Goal: Subscribe to service/newsletter

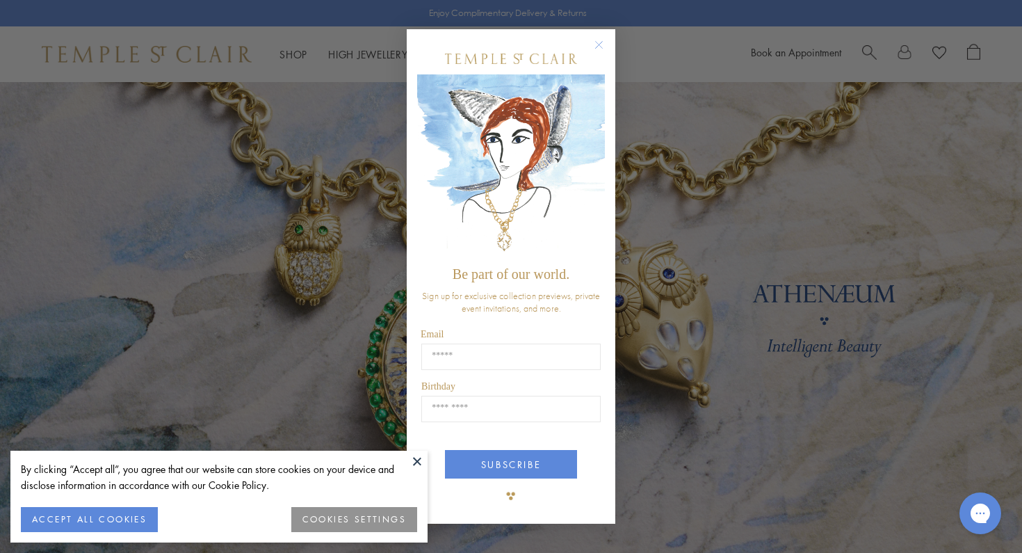
click at [601, 42] on circle "Close dialog" at bounding box center [599, 44] width 17 height 17
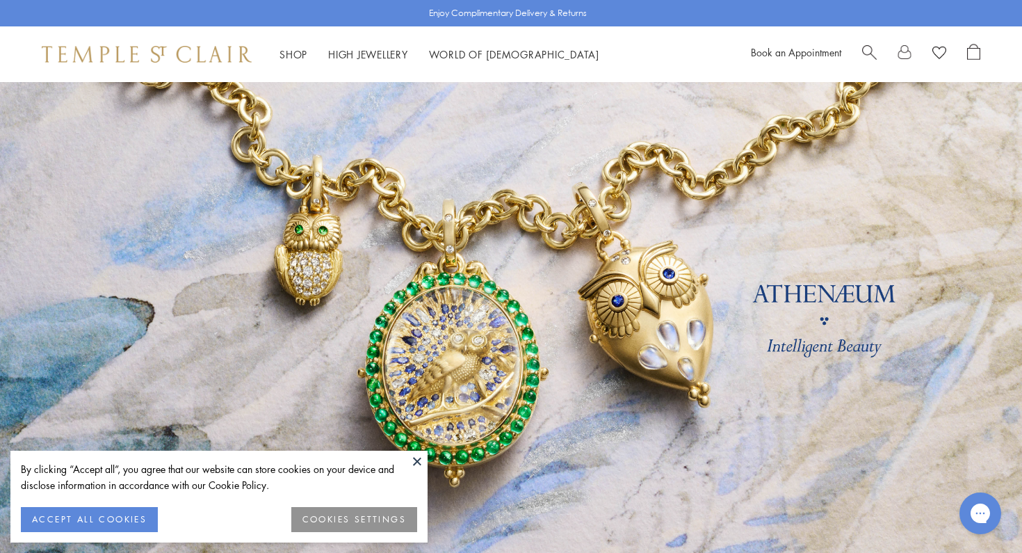
click at [162, 49] on img at bounding box center [147, 54] width 210 height 17
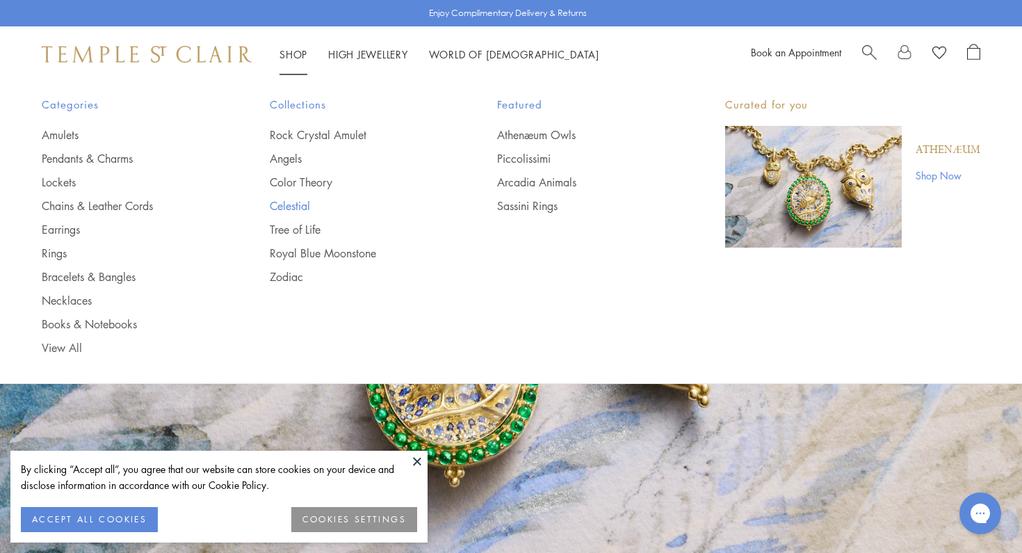
click at [286, 199] on link "Celestial" at bounding box center [356, 205] width 172 height 15
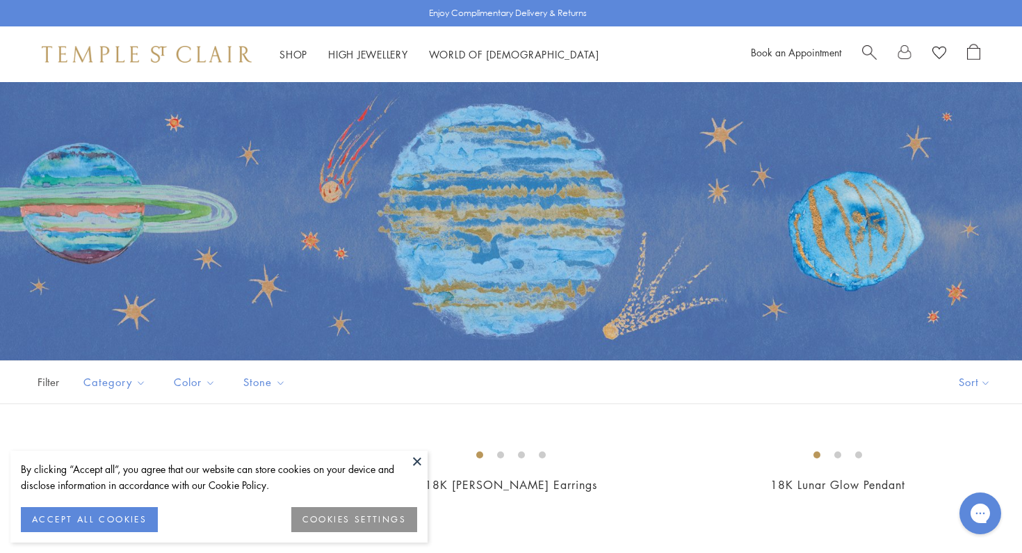
click at [416, 462] on button at bounding box center [417, 460] width 21 height 21
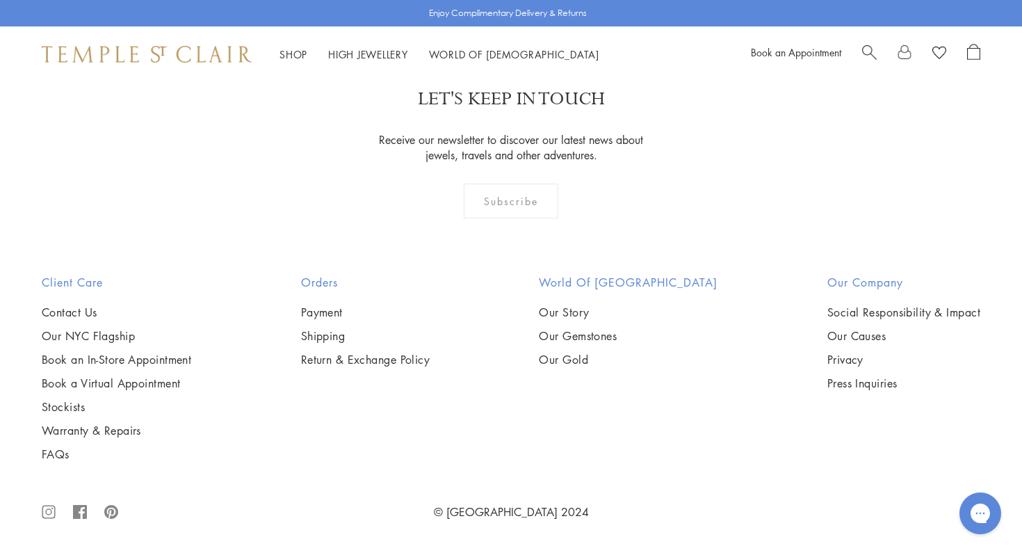
scroll to position [6710, 0]
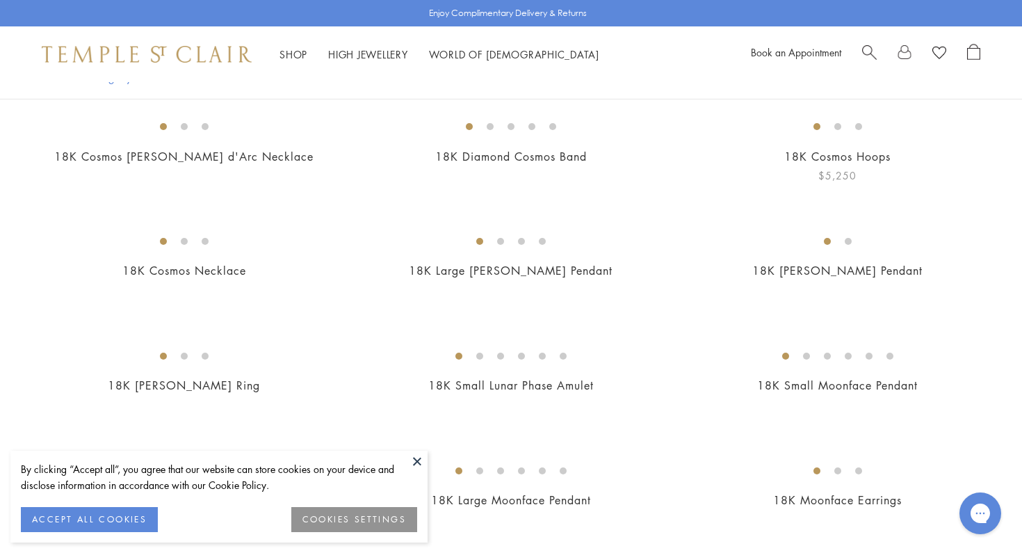
scroll to position [329, 0]
click at [418, 459] on button at bounding box center [417, 460] width 21 height 21
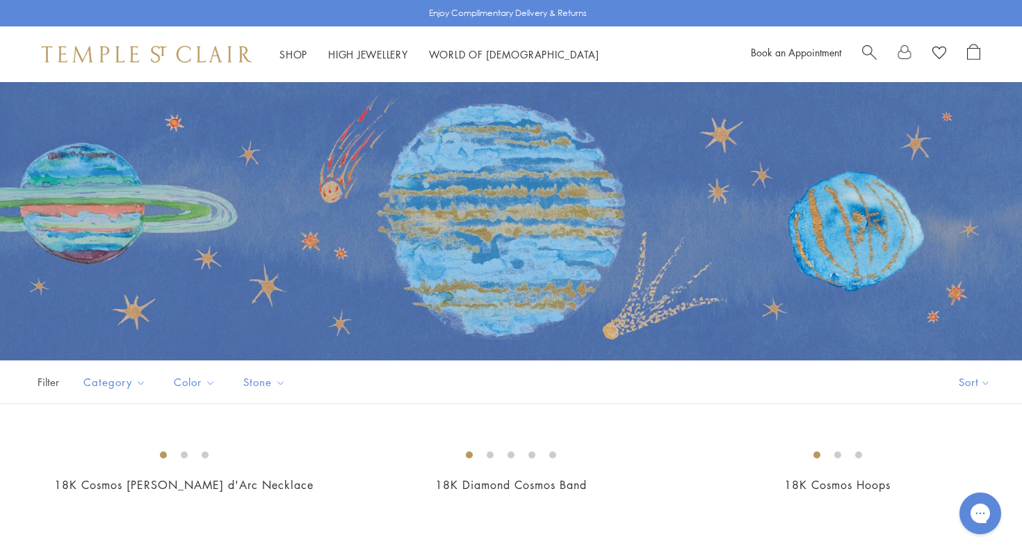
scroll to position [0, 0]
click at [864, 49] on span "Search" at bounding box center [869, 51] width 15 height 15
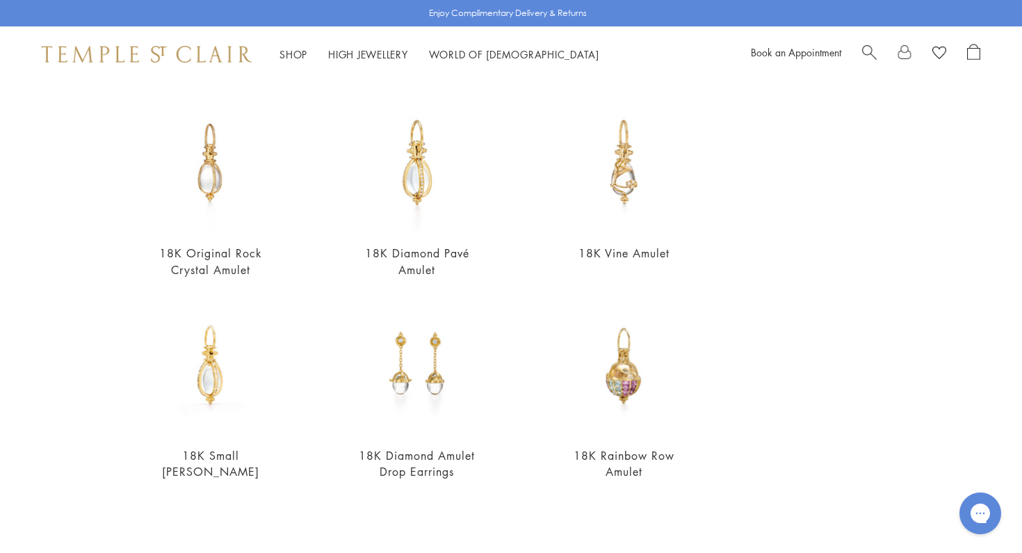
scroll to position [327, 0]
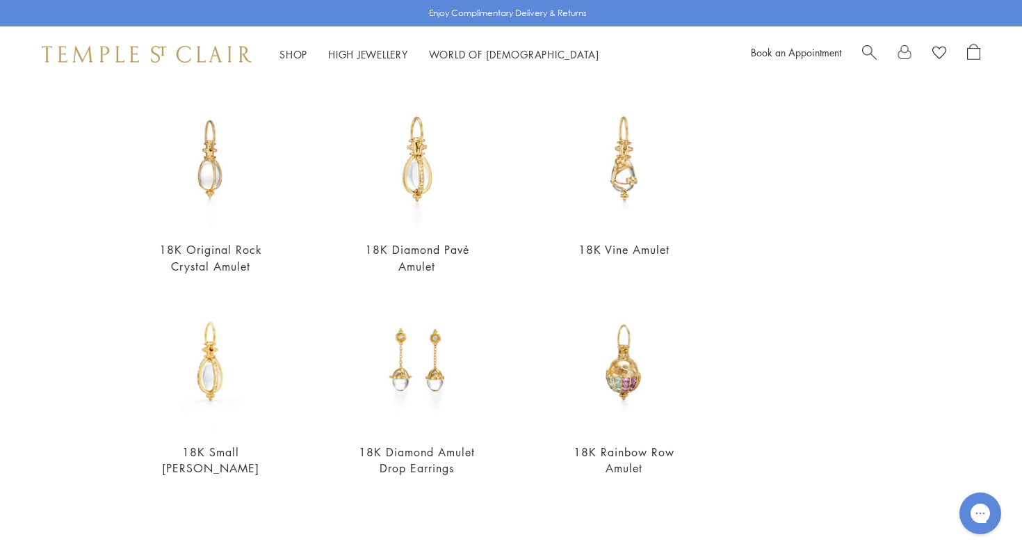
type input "******"
click at [853, 436] on div "Journal View all My Signature Rock Crystal Amulet 5 Questions with the Designer…" at bounding box center [886, 269] width 202 height 856
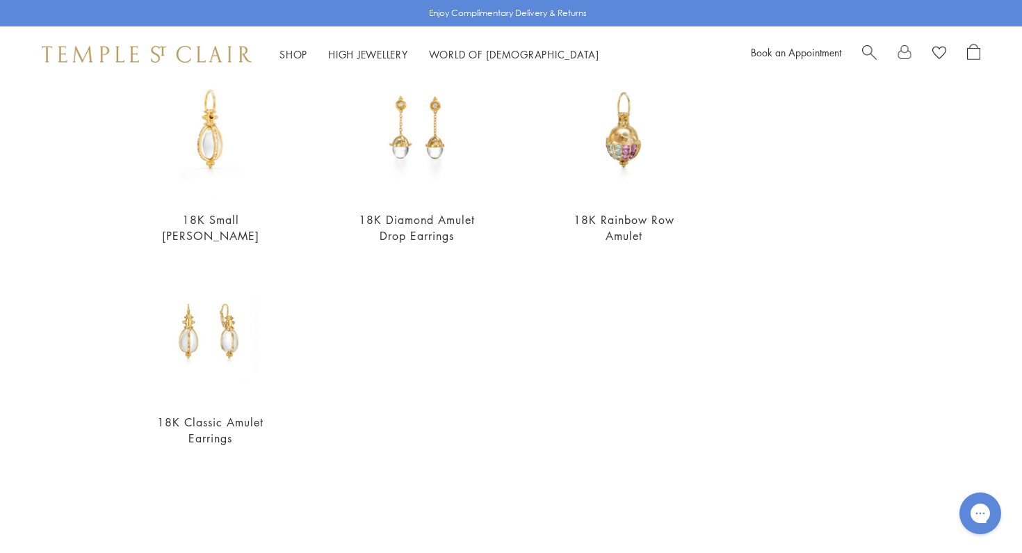
scroll to position [557, 0]
click at [342, 512] on div "18K Diamond Cosmos Band $5,900" at bounding box center [497, 475] width 327 height 73
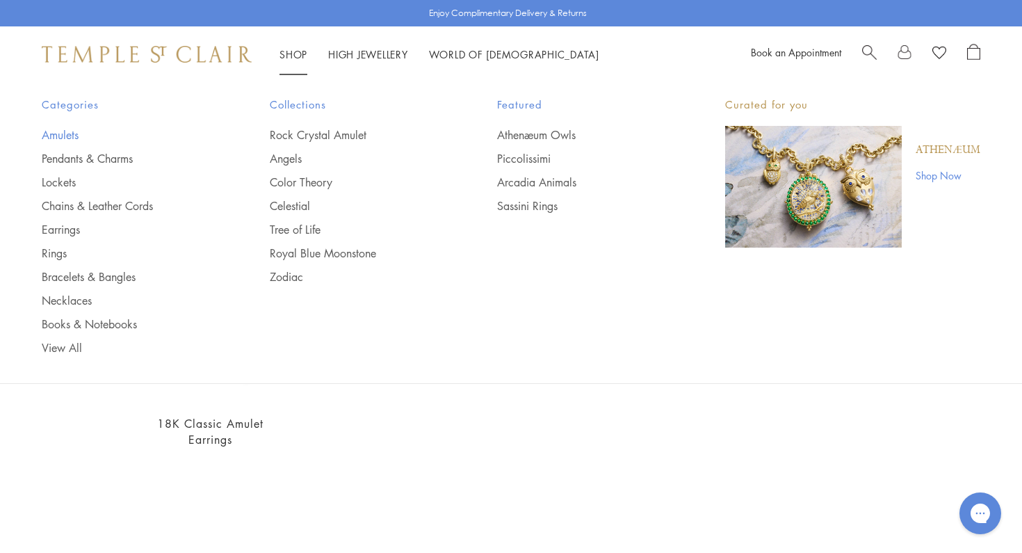
click at [73, 131] on link "Amulets" at bounding box center [128, 134] width 172 height 15
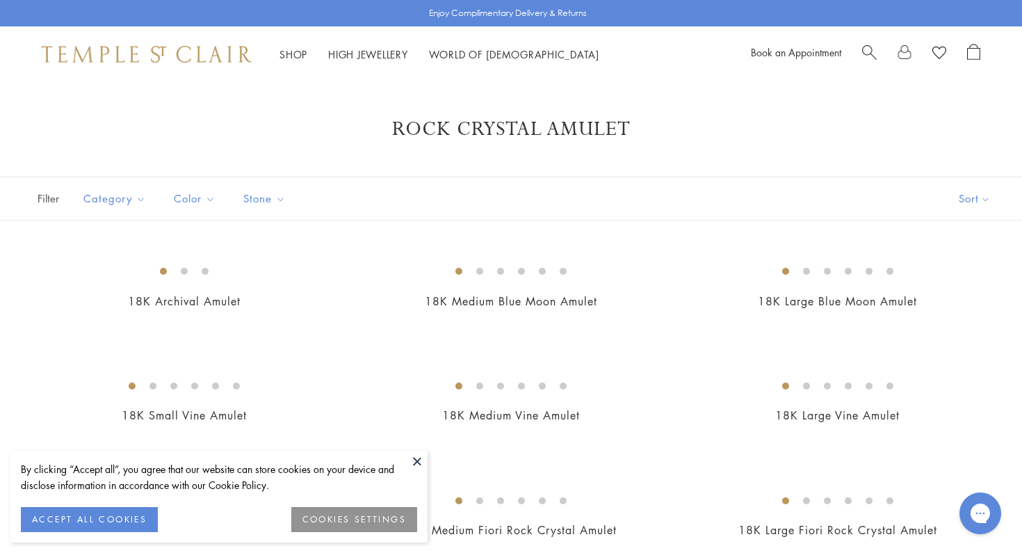
click at [99, 518] on button "ACCEPT ALL COOKIES" at bounding box center [89, 519] width 137 height 25
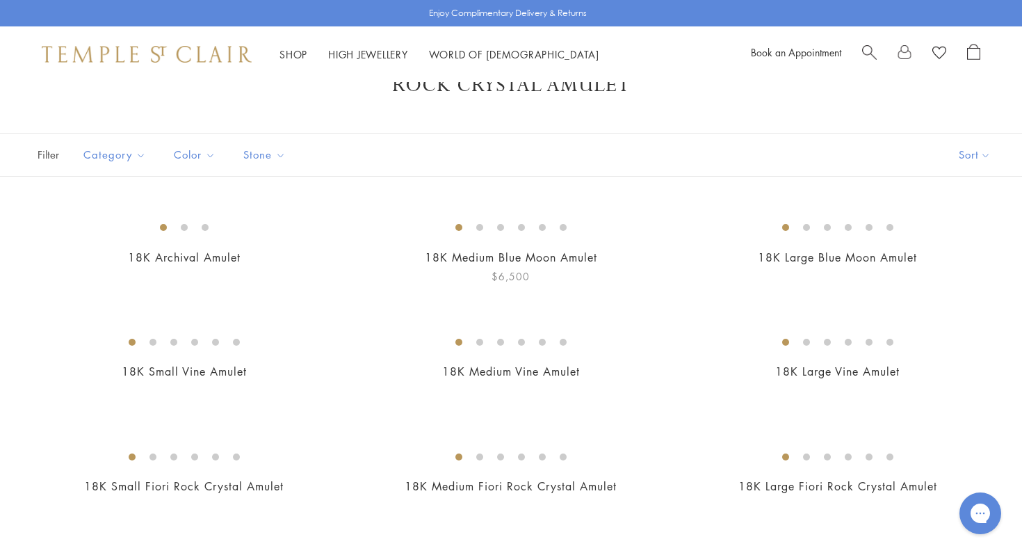
scroll to position [24, 0]
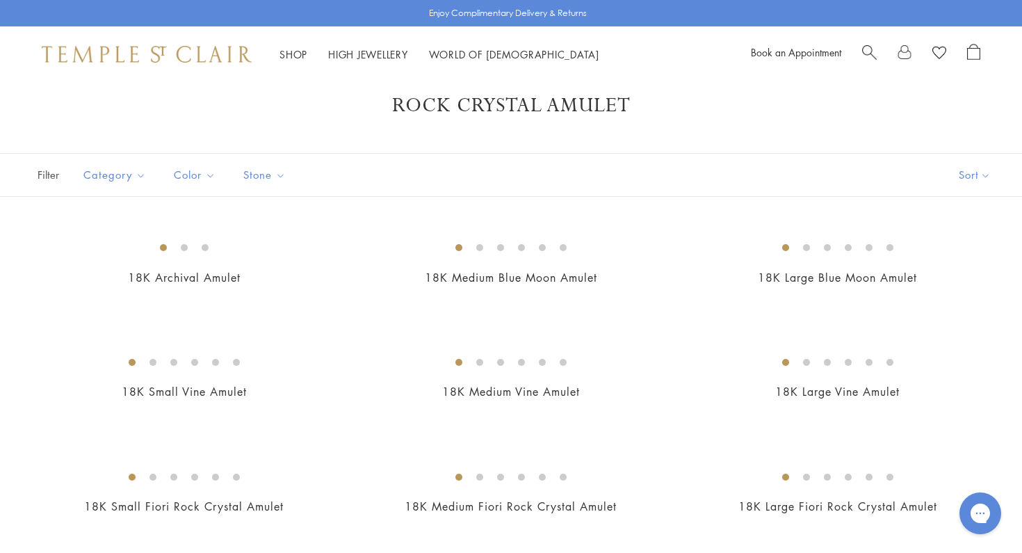
click at [865, 54] on span "Search" at bounding box center [869, 51] width 15 height 15
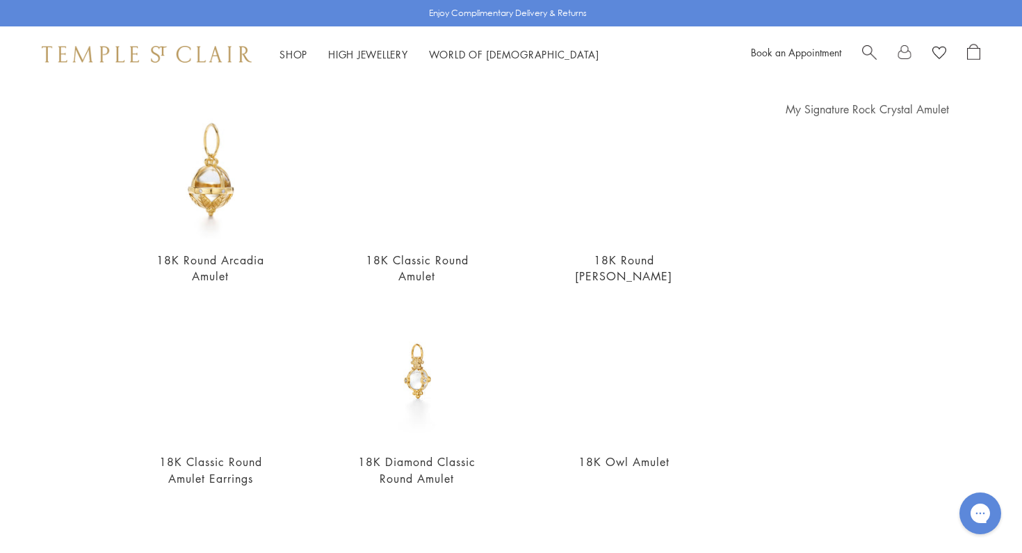
scroll to position [83, 0]
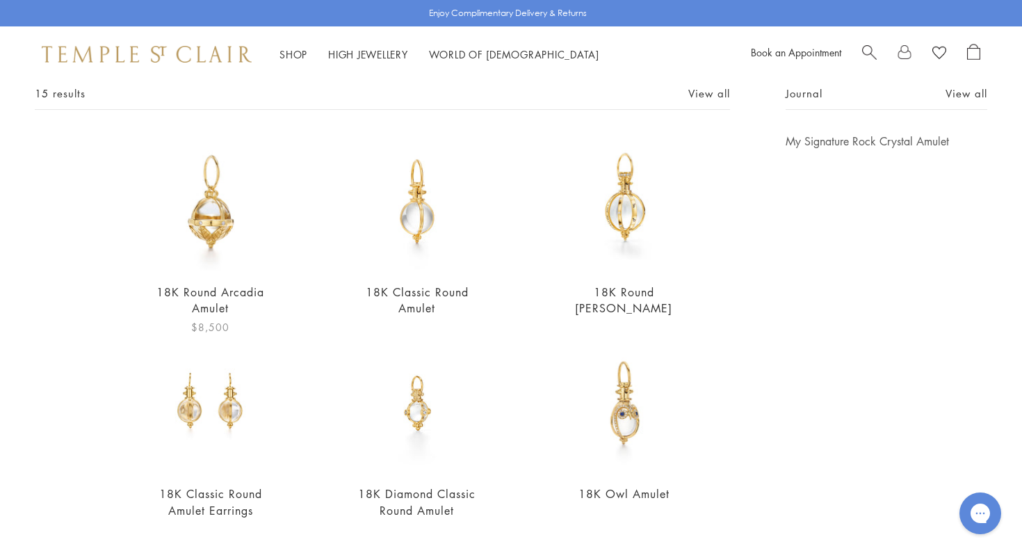
type input "**********"
click at [217, 206] on img at bounding box center [210, 201] width 137 height 137
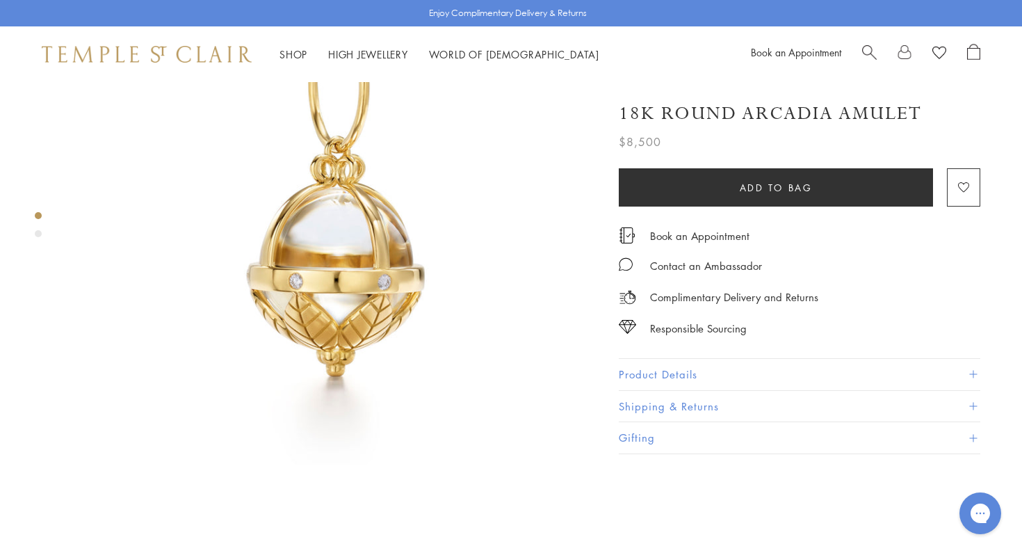
scroll to position [140, 0]
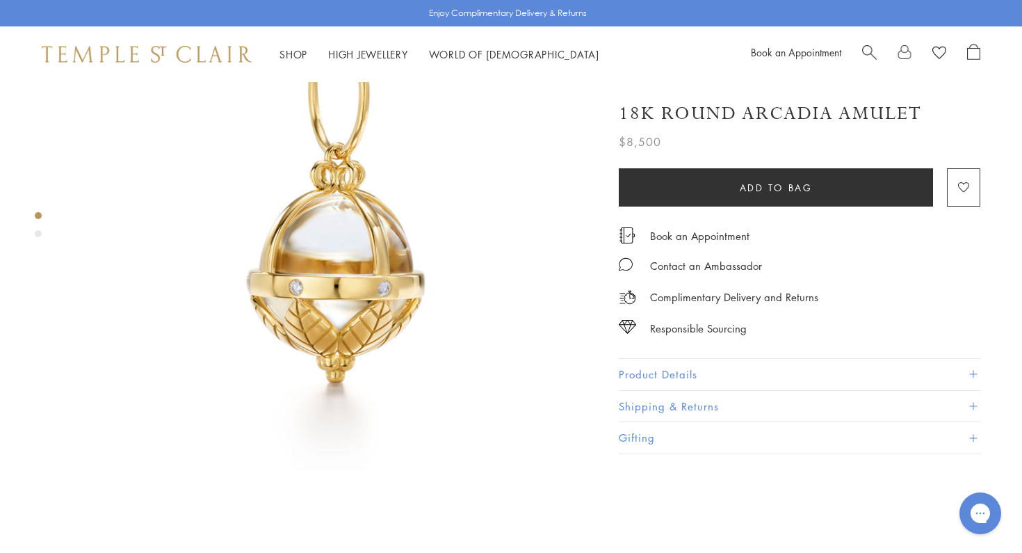
click at [39, 230] on div "Product gallery navigation" at bounding box center [38, 233] width 7 height 7
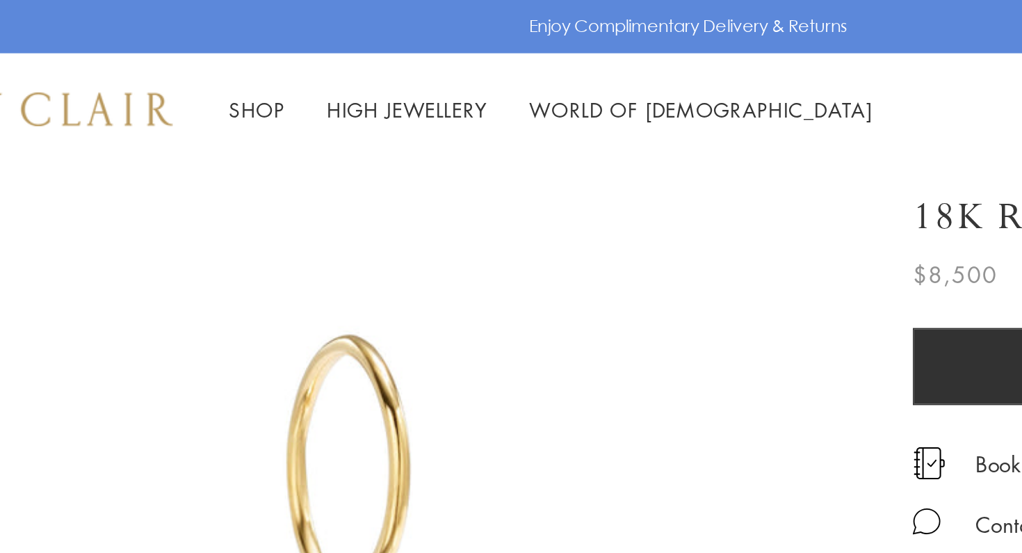
scroll to position [0, 0]
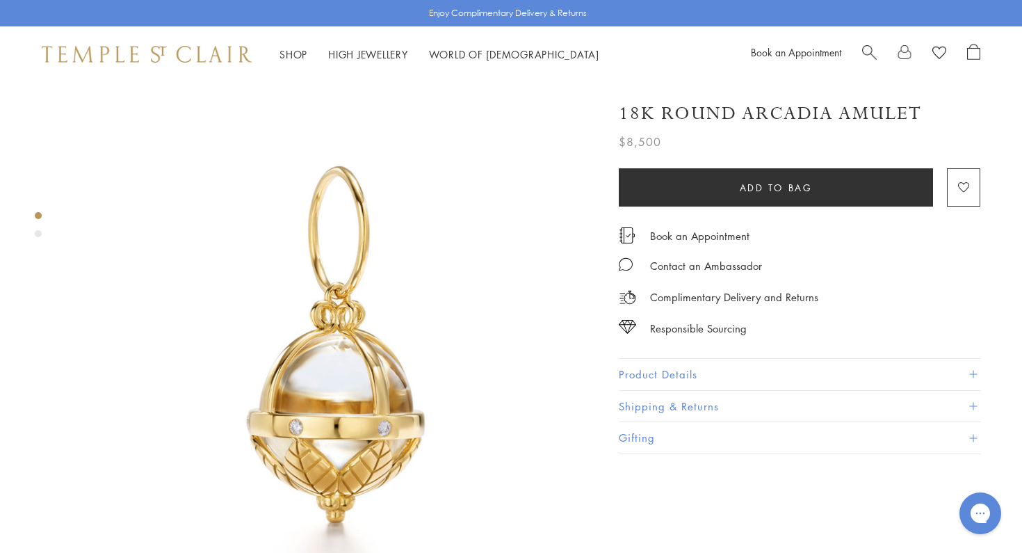
click at [868, 48] on span "Search" at bounding box center [869, 51] width 15 height 15
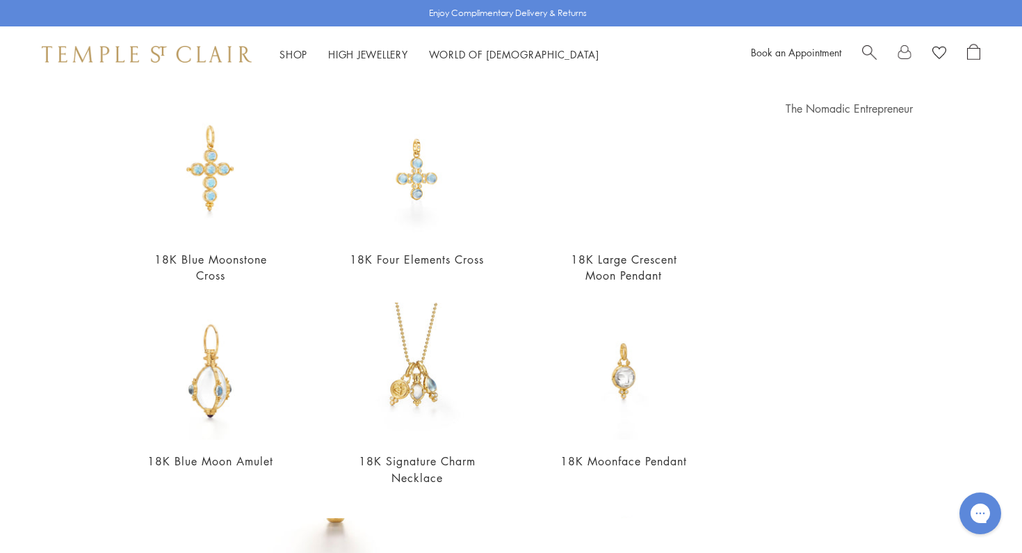
scroll to position [88, 0]
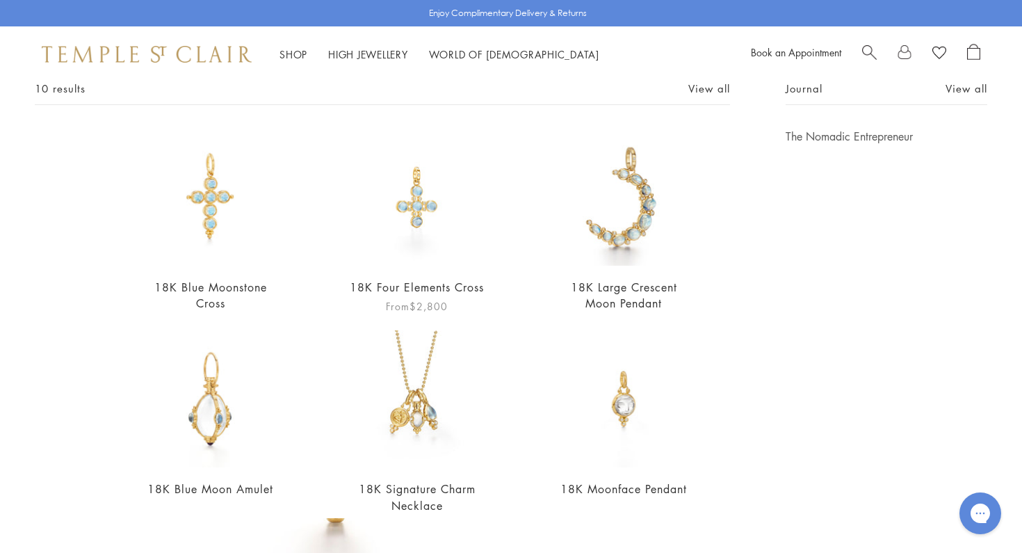
type input "**********"
click at [416, 213] on img at bounding box center [416, 197] width 137 height 137
click at [868, 51] on span "Search" at bounding box center [869, 51] width 15 height 15
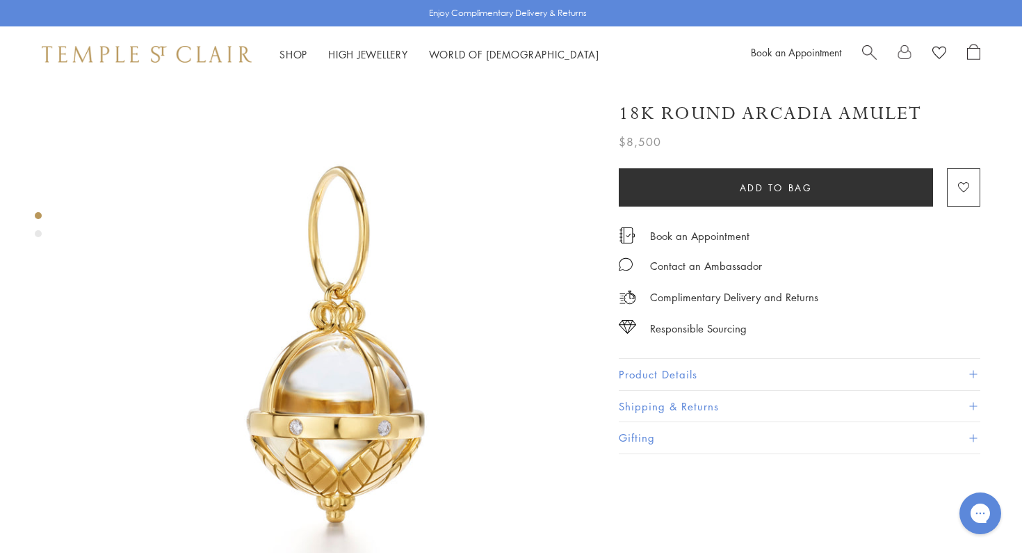
click at [868, 50] on span "Search" at bounding box center [869, 51] width 15 height 15
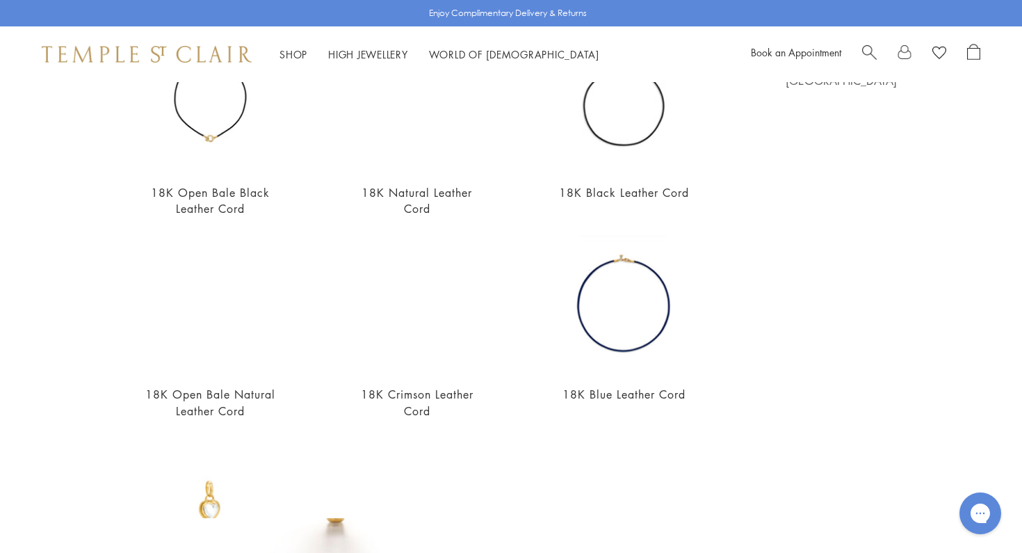
scroll to position [184, 0]
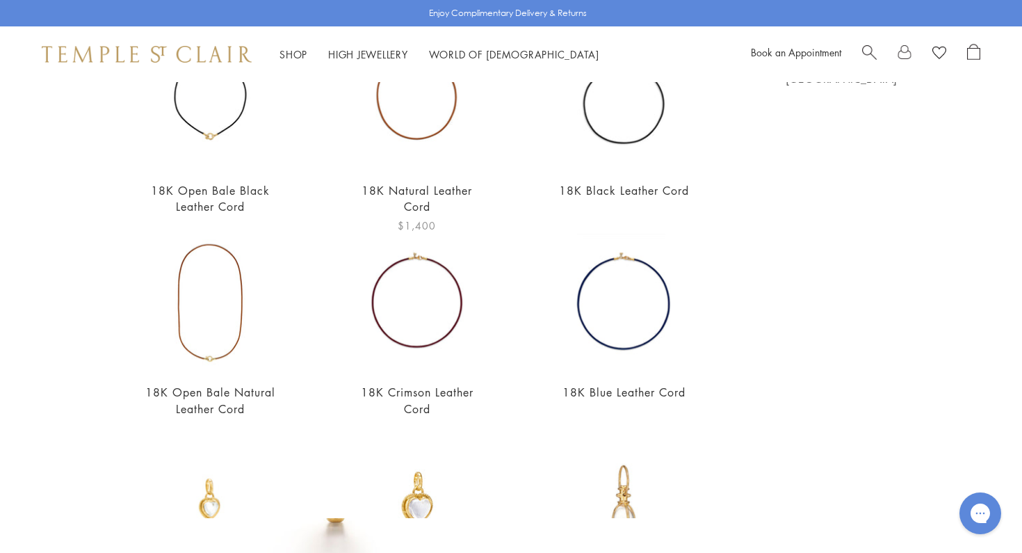
type input "****"
click at [425, 189] on link "18K Natural Leather Cord" at bounding box center [416, 198] width 111 height 31
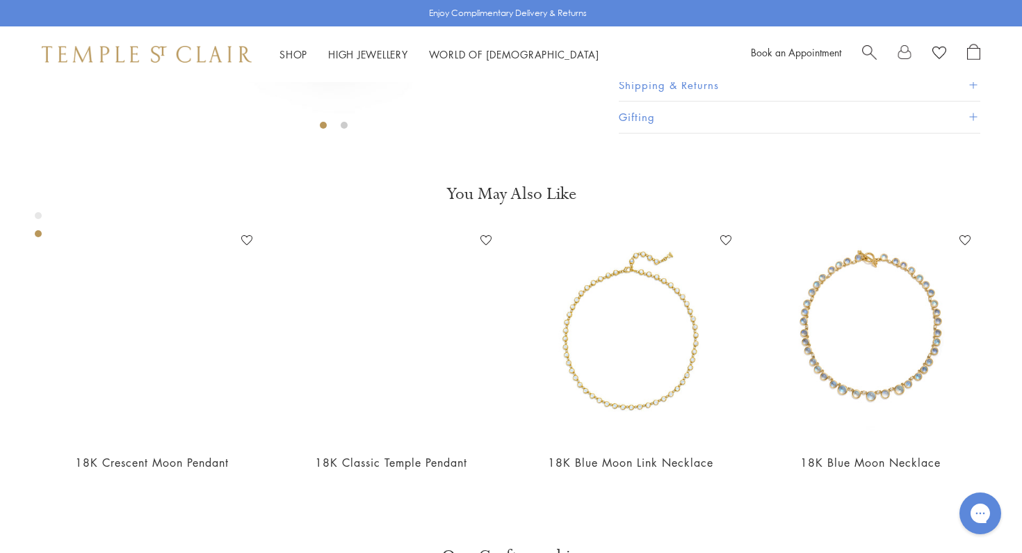
scroll to position [475, 0]
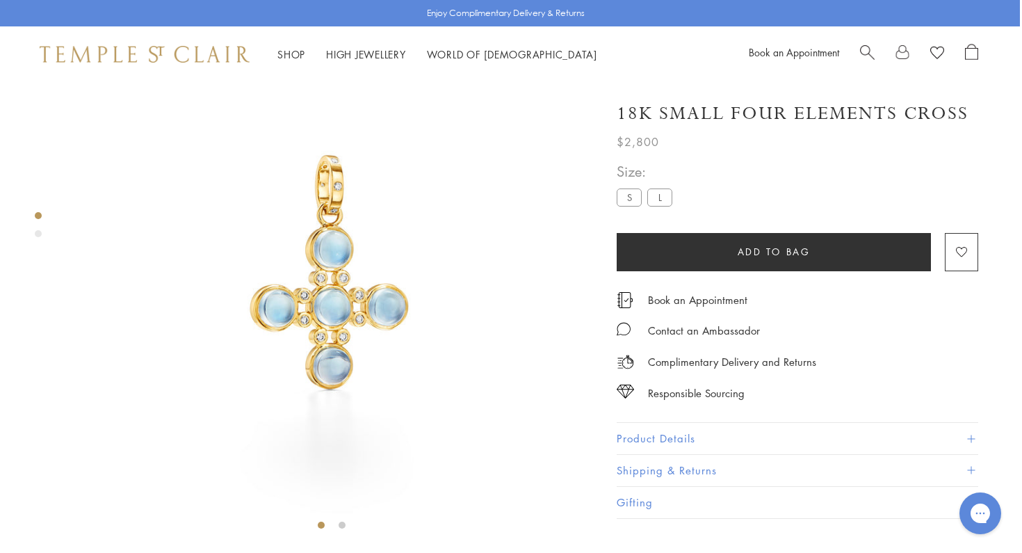
scroll to position [72, 2]
click at [747, 433] on button "Product Details" at bounding box center [797, 438] width 361 height 31
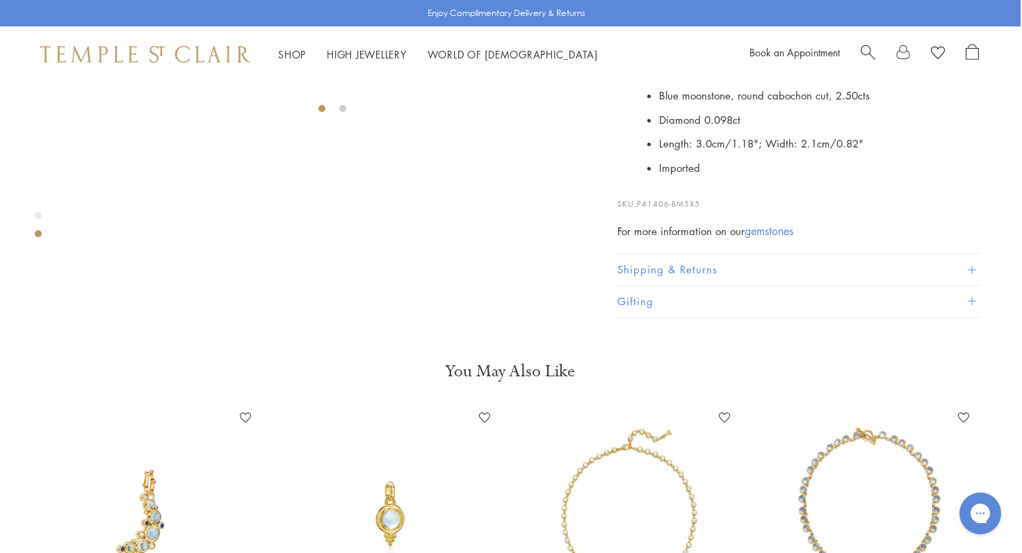
scroll to position [491, 1]
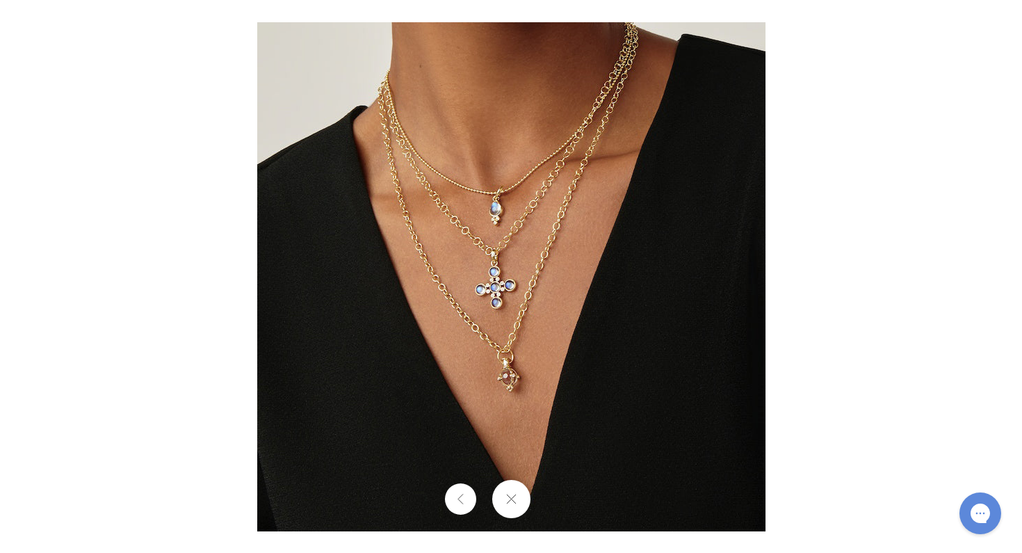
click at [519, 289] on img at bounding box center [511, 276] width 508 height 509
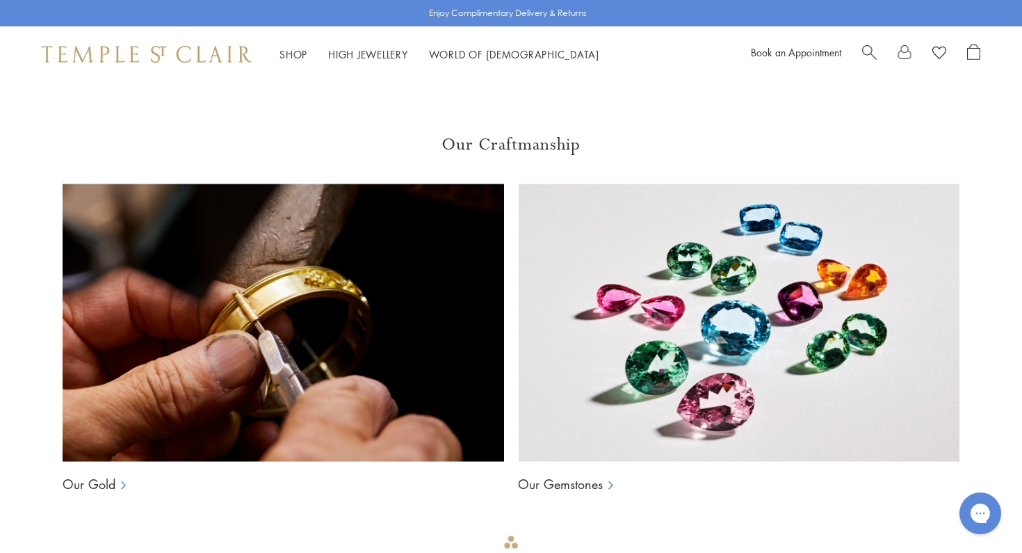
scroll to position [923, 0]
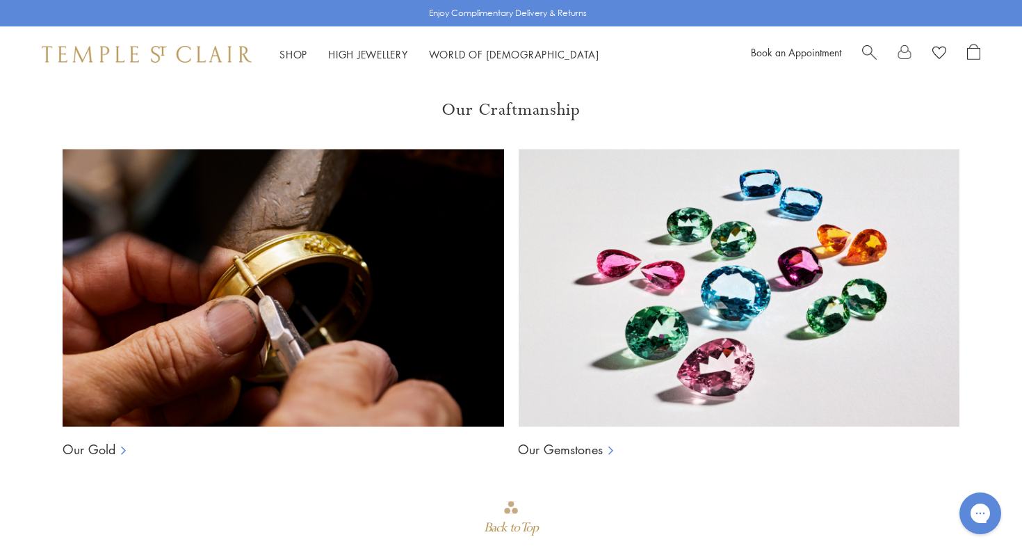
click at [745, 290] on img at bounding box center [738, 288] width 441 height 278
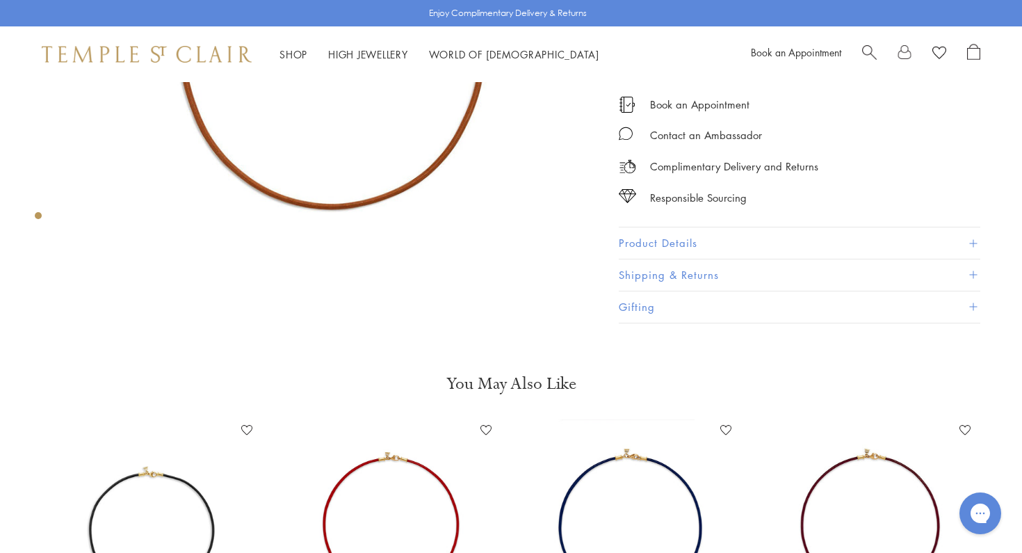
scroll to position [300, 0]
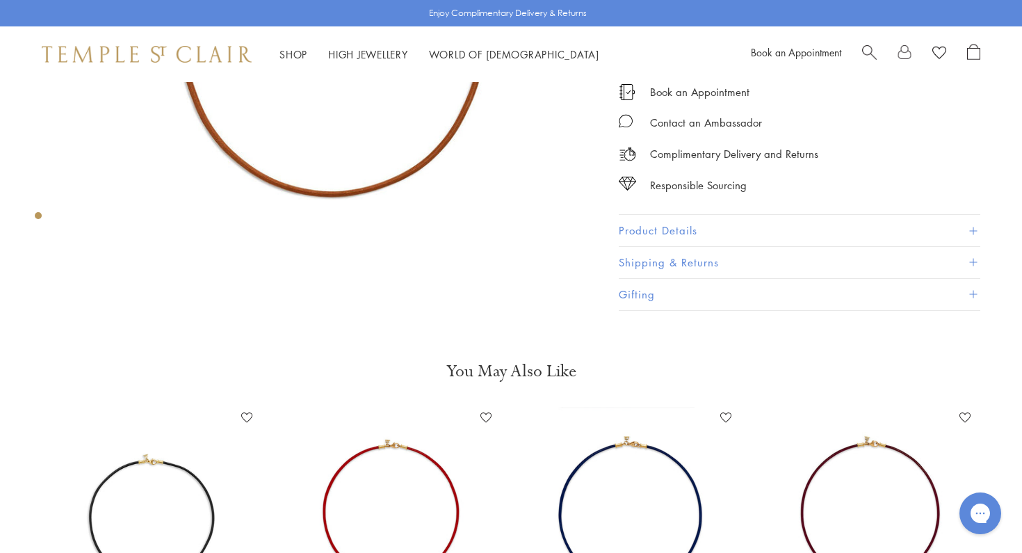
click at [373, 473] on img at bounding box center [392, 513] width 212 height 212
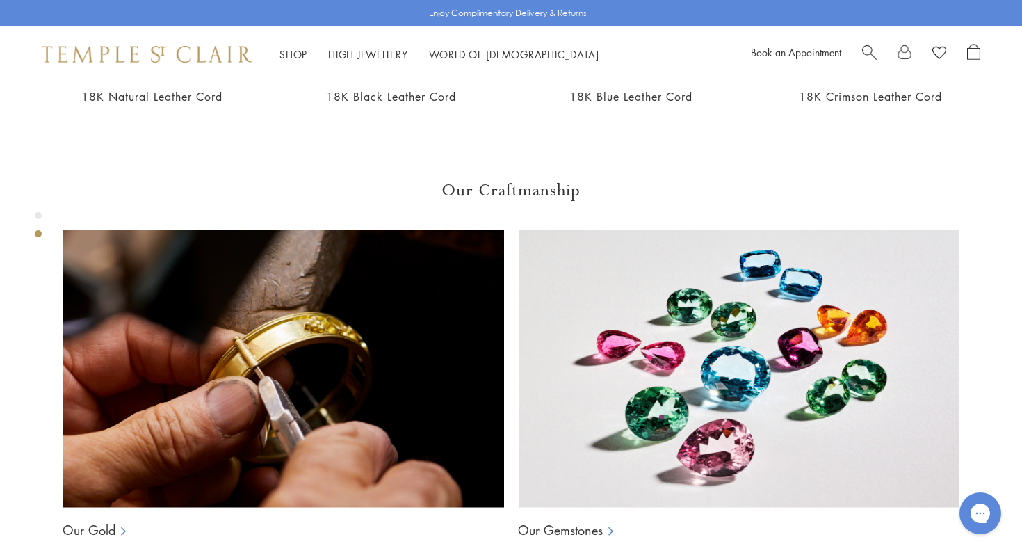
scroll to position [840, 0]
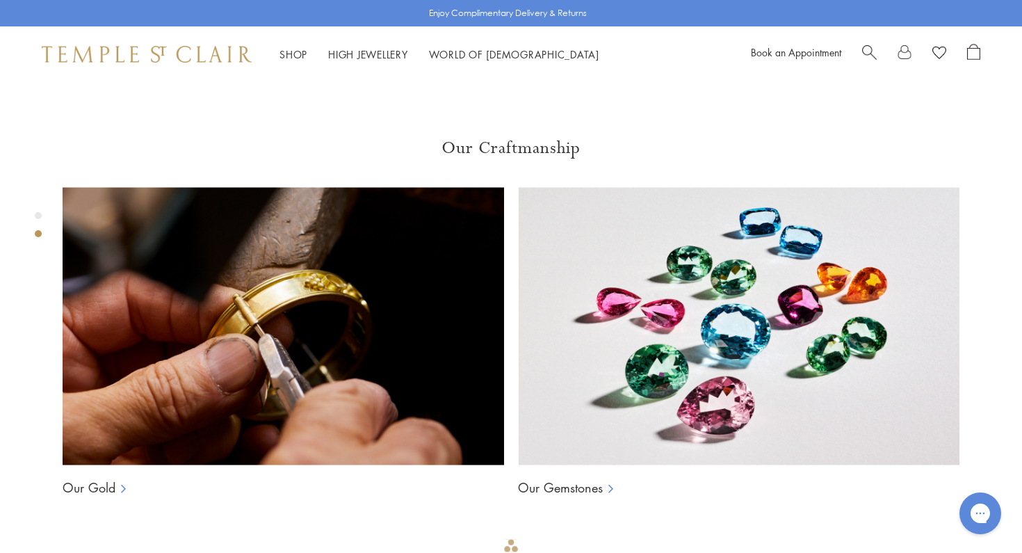
scroll to position [883, 0]
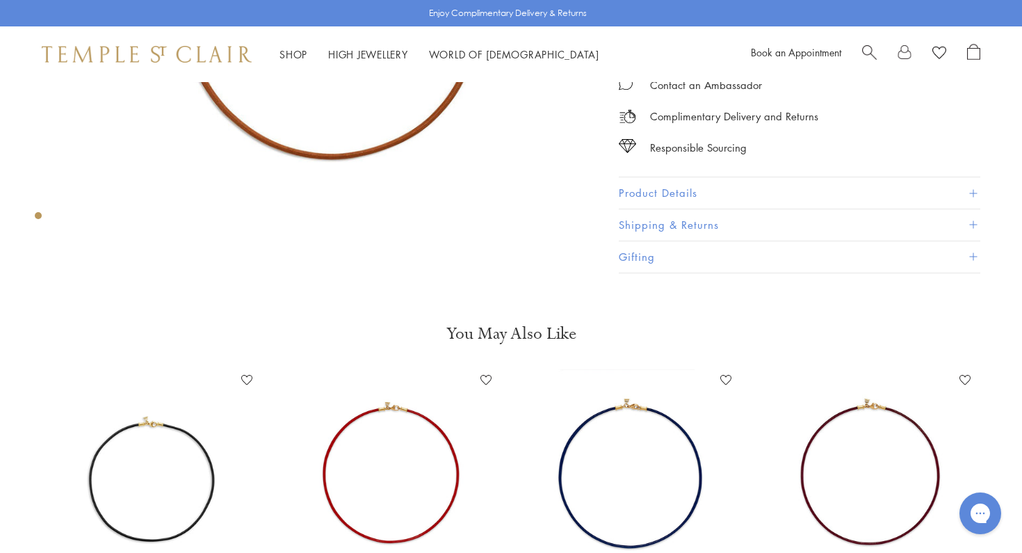
scroll to position [380, 0]
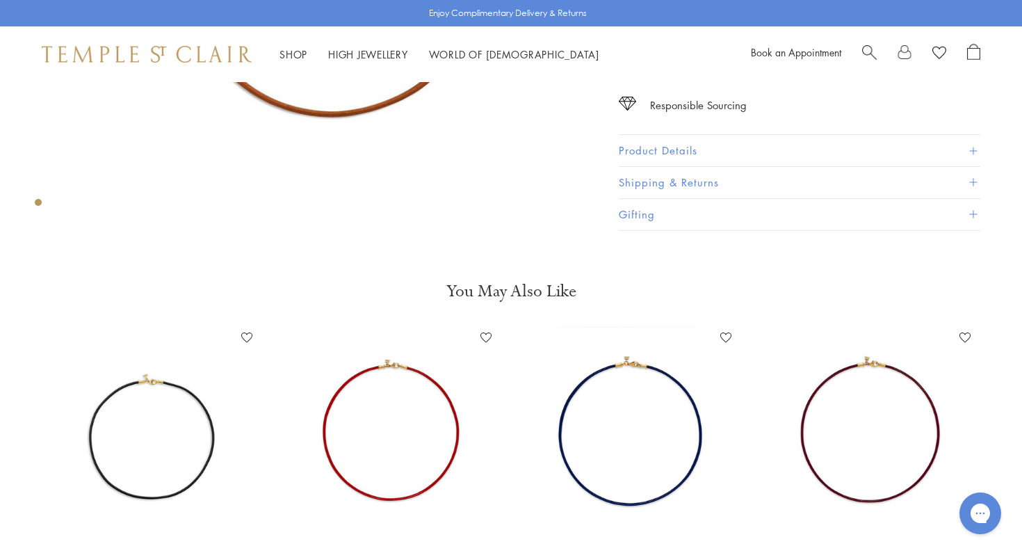
click at [815, 421] on img at bounding box center [871, 433] width 212 height 212
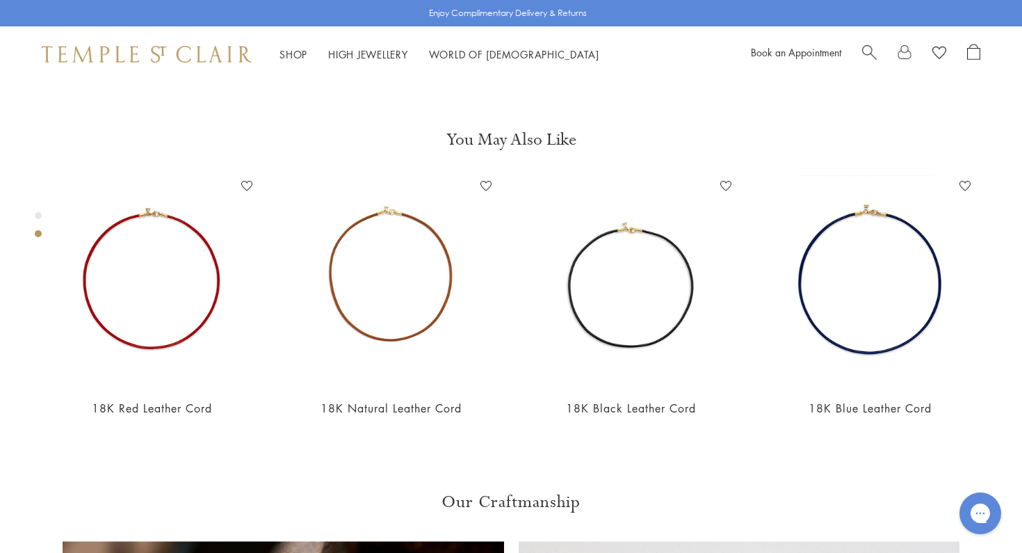
scroll to position [531, 0]
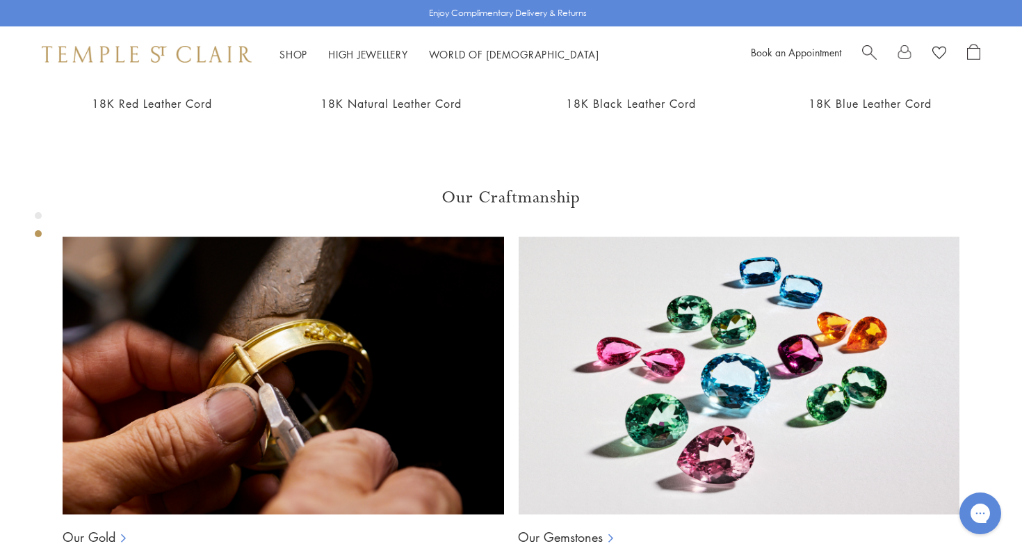
scroll to position [835, 0]
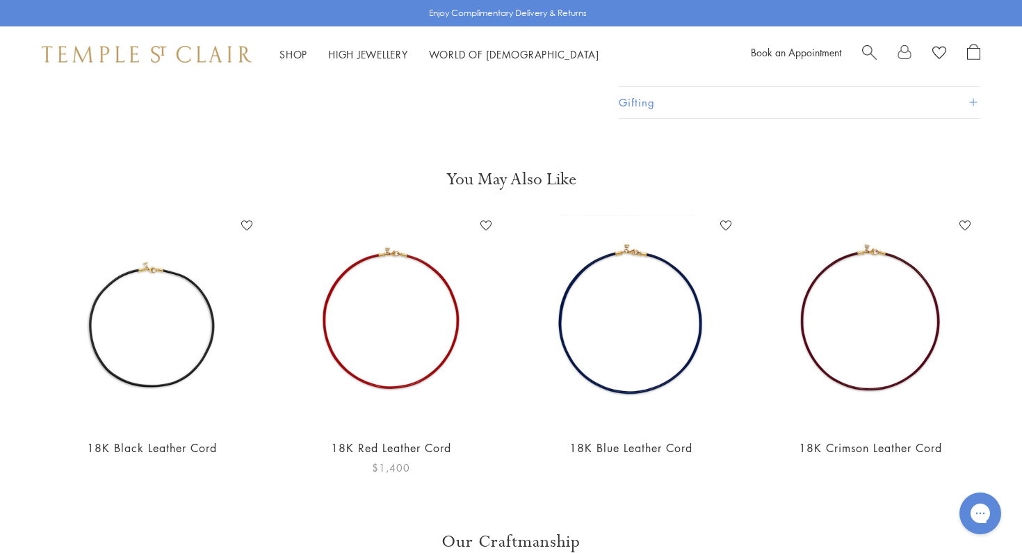
scroll to position [508, 0]
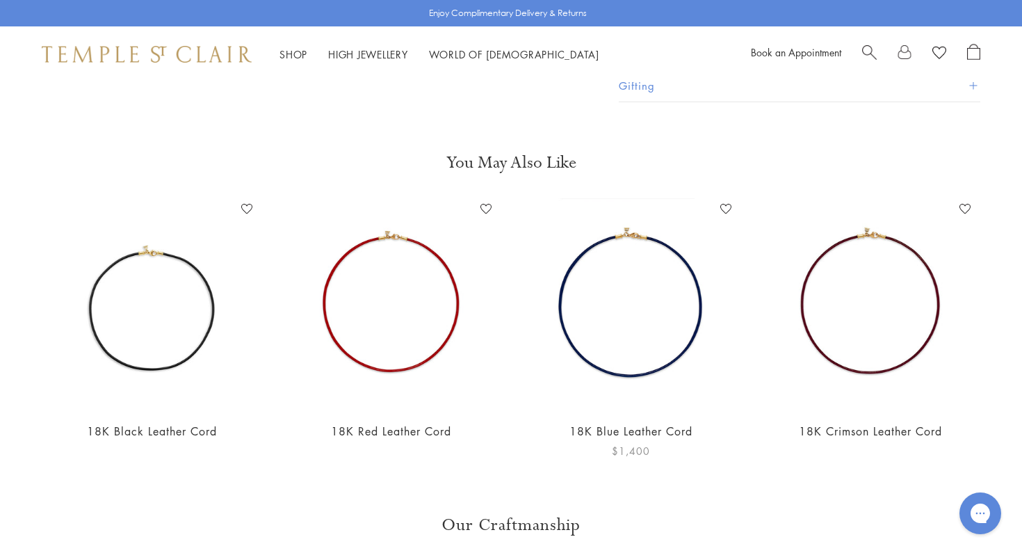
click at [636, 350] on img at bounding box center [631, 304] width 212 height 212
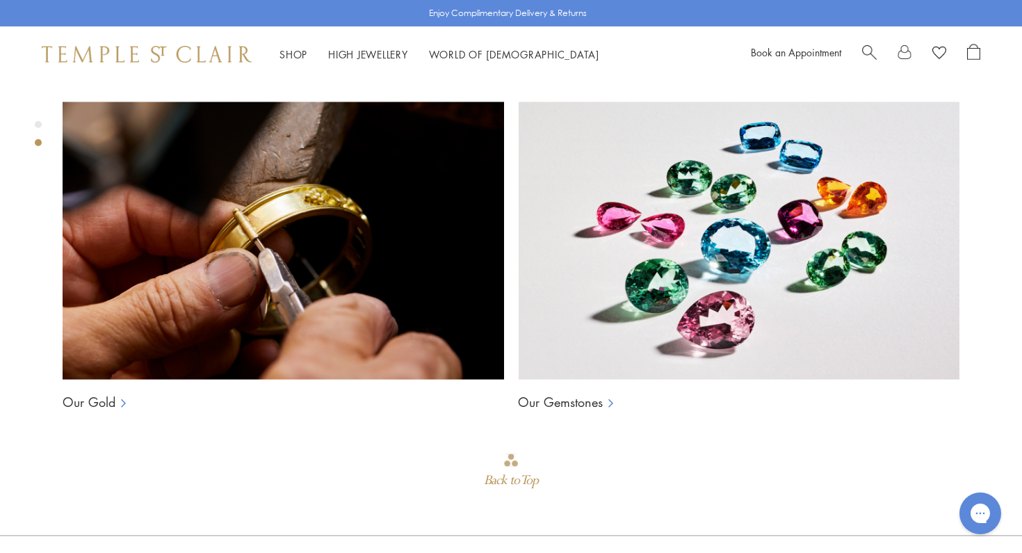
scroll to position [968, 0]
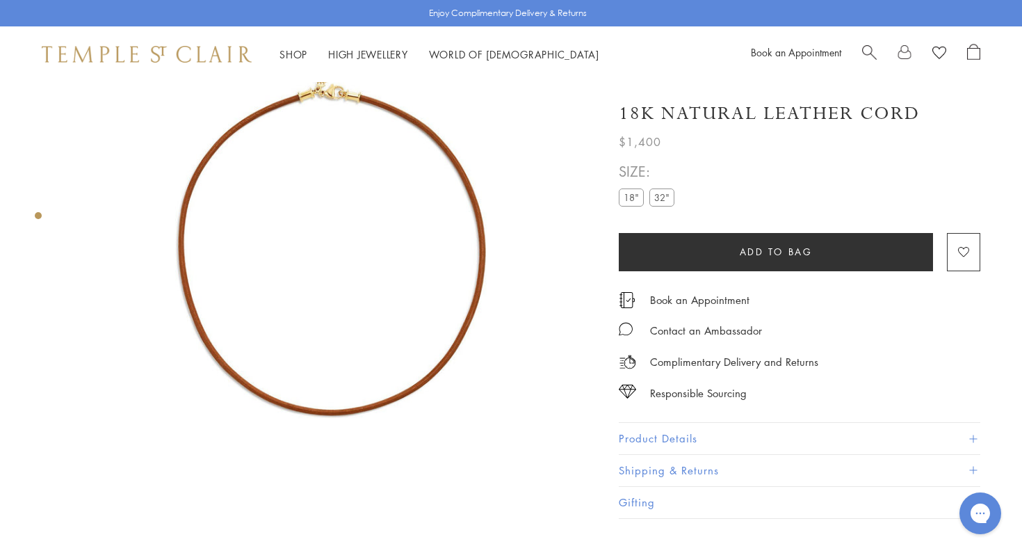
scroll to position [82, 0]
click at [665, 200] on label "32"" at bounding box center [661, 196] width 25 height 17
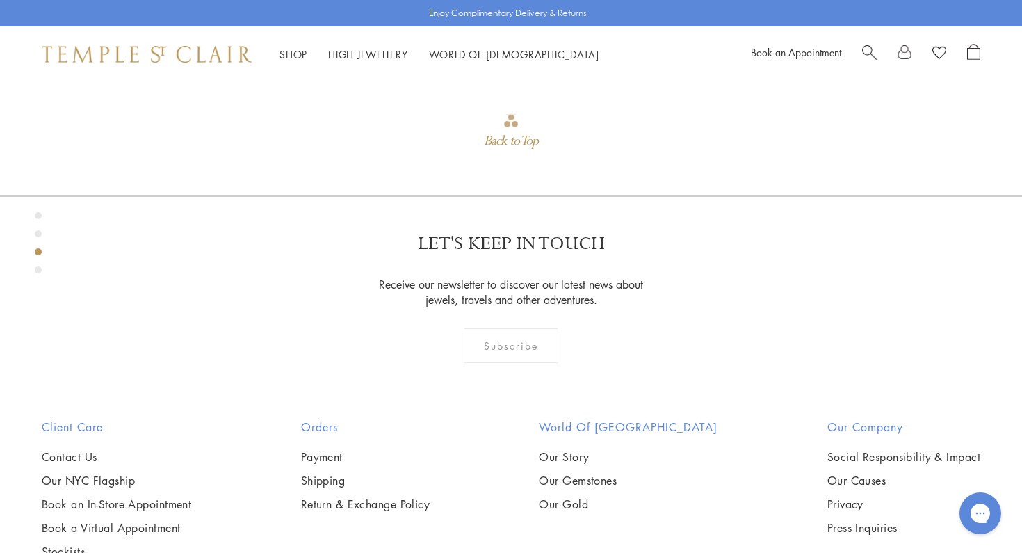
scroll to position [1305, 0]
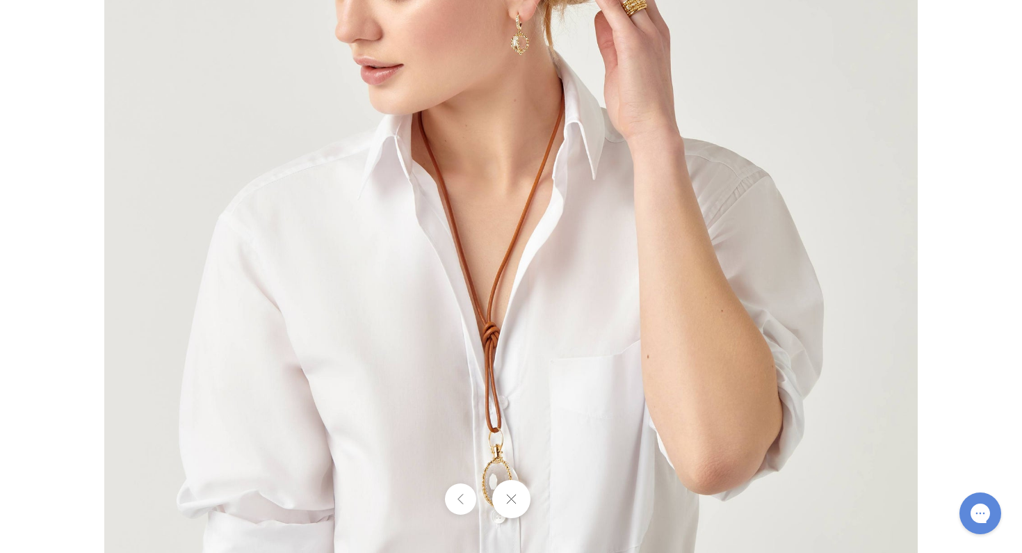
click at [460, 502] on button at bounding box center [459, 498] width 31 height 31
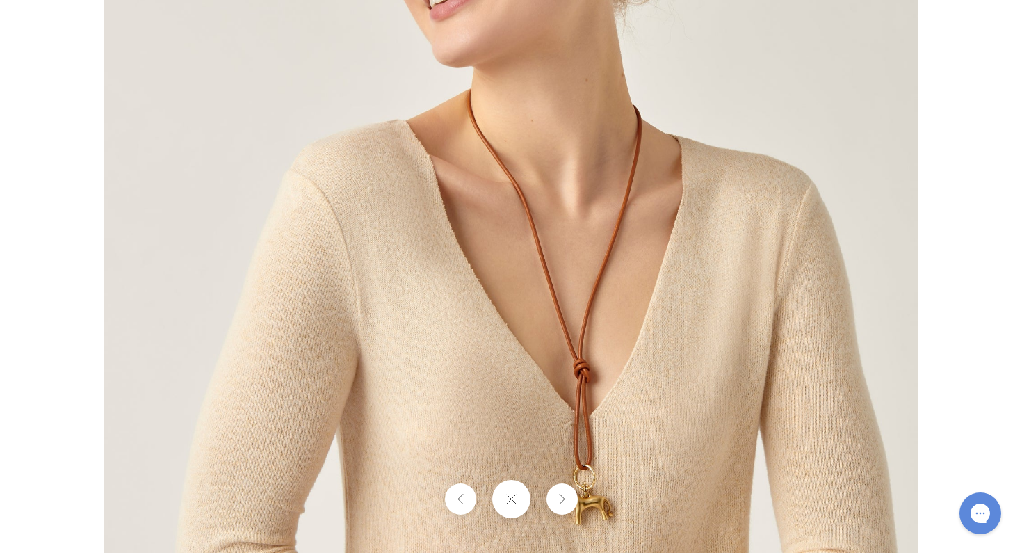
click at [462, 506] on button at bounding box center [459, 498] width 31 height 31
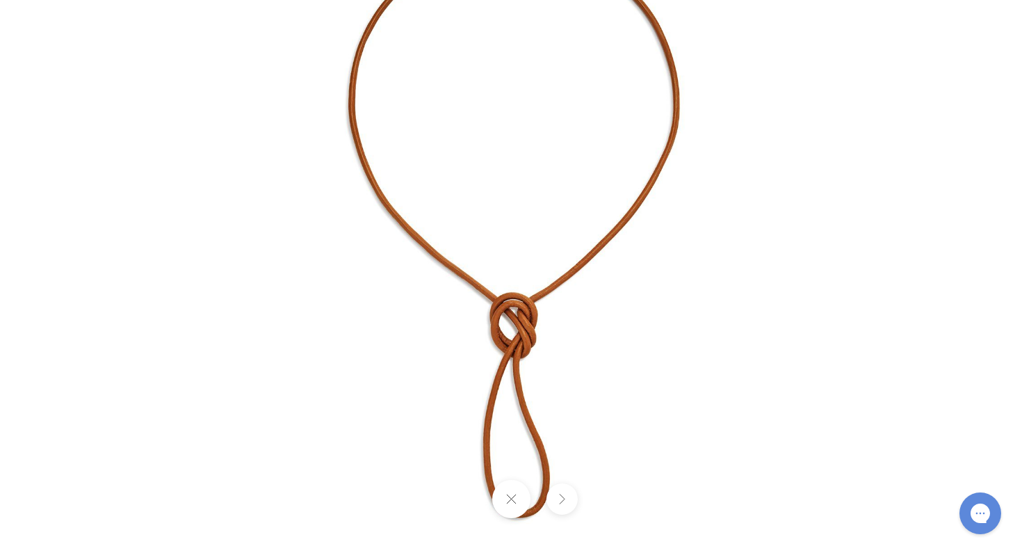
click at [509, 496] on button at bounding box center [510, 499] width 38 height 38
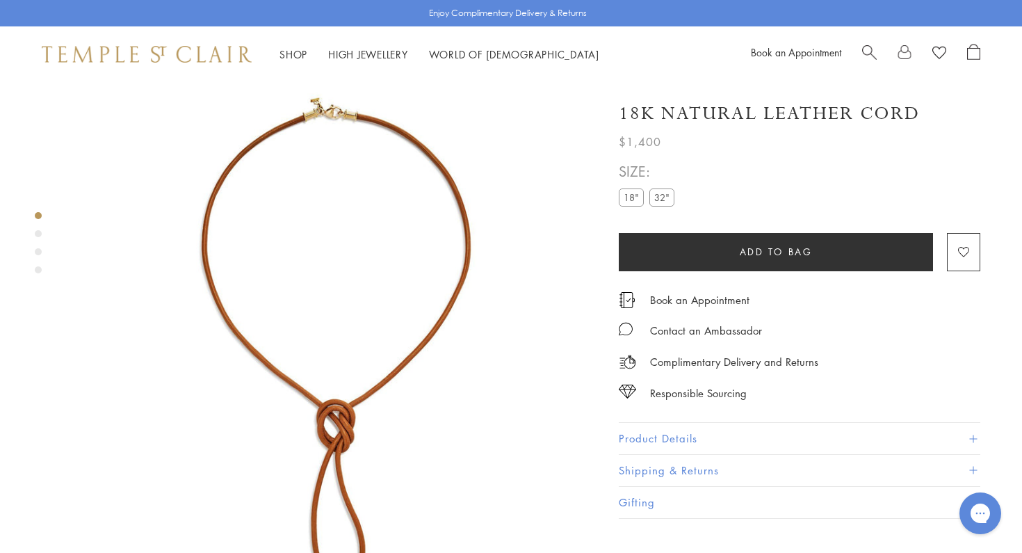
scroll to position [0, 0]
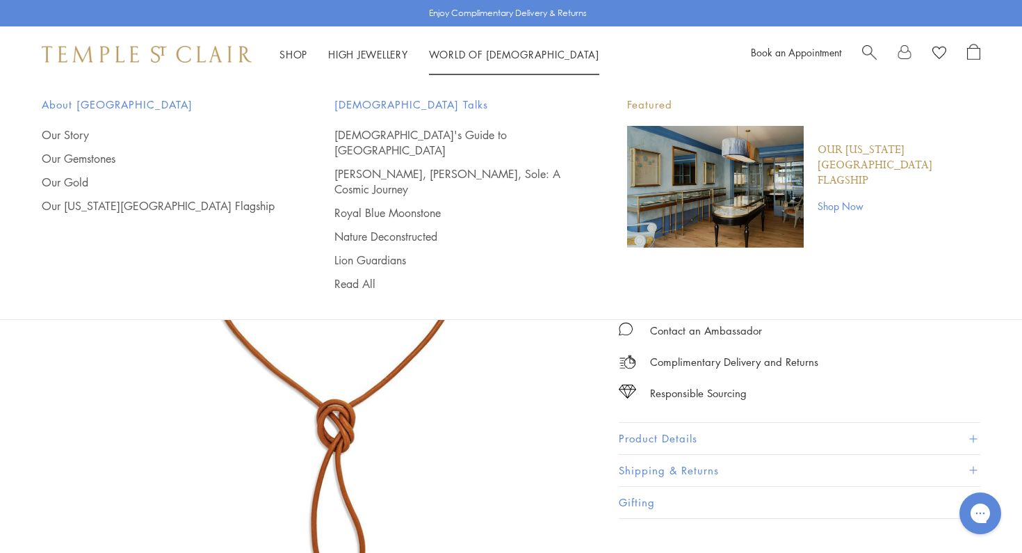
click at [870, 50] on span "Search" at bounding box center [869, 51] width 15 height 15
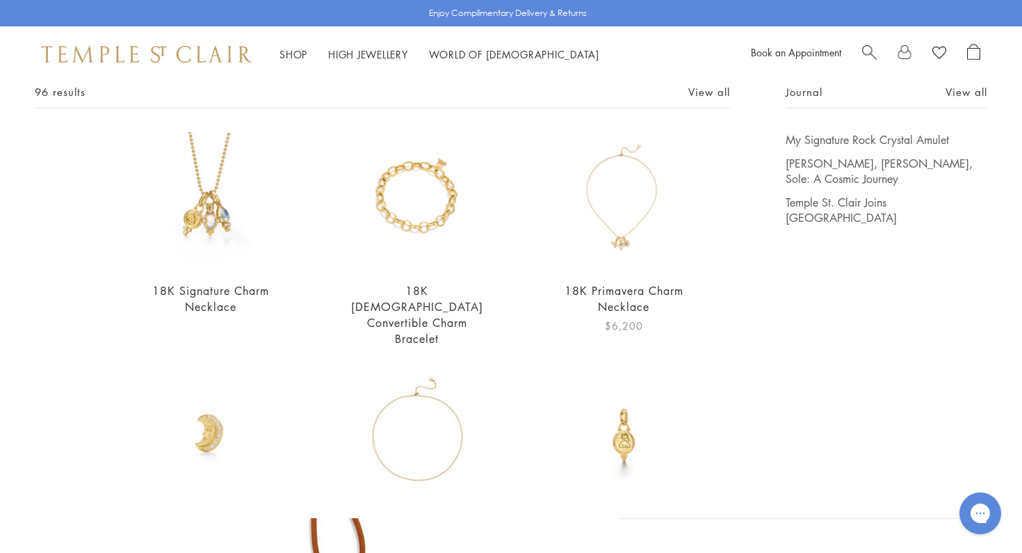
scroll to position [106, 0]
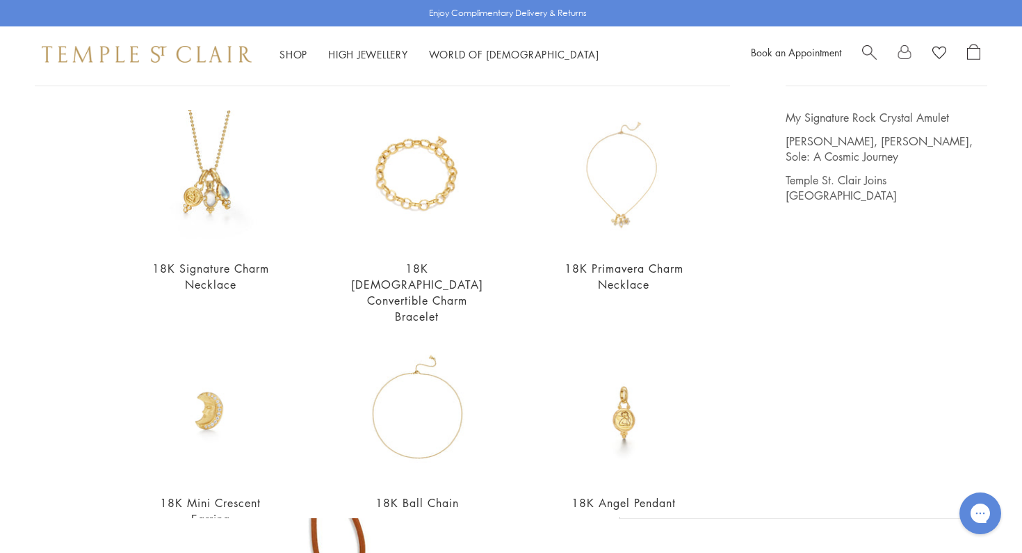
type input "*****"
click at [628, 377] on img at bounding box center [623, 411] width 137 height 137
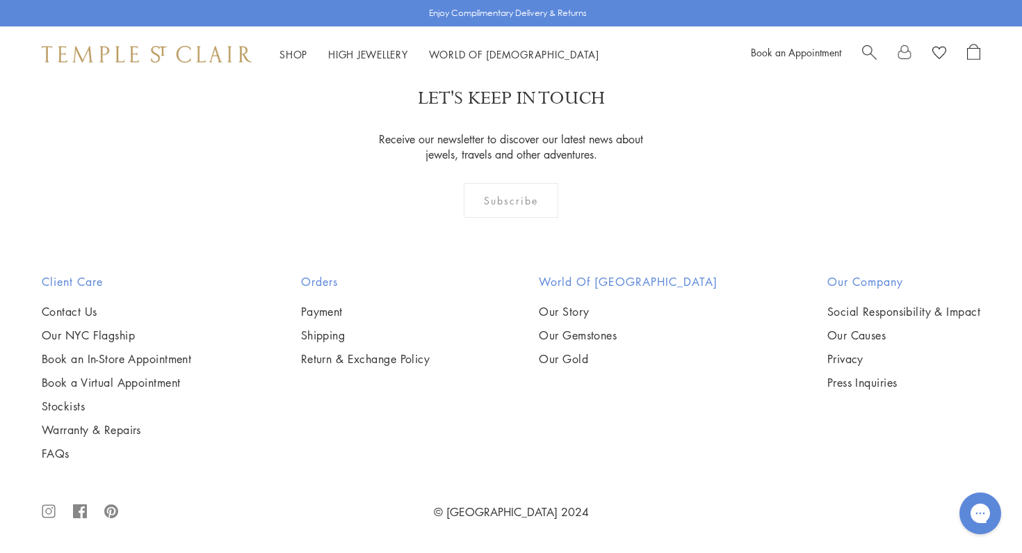
scroll to position [2527, 0]
click at [503, 196] on div "Subscribe" at bounding box center [511, 200] width 95 height 35
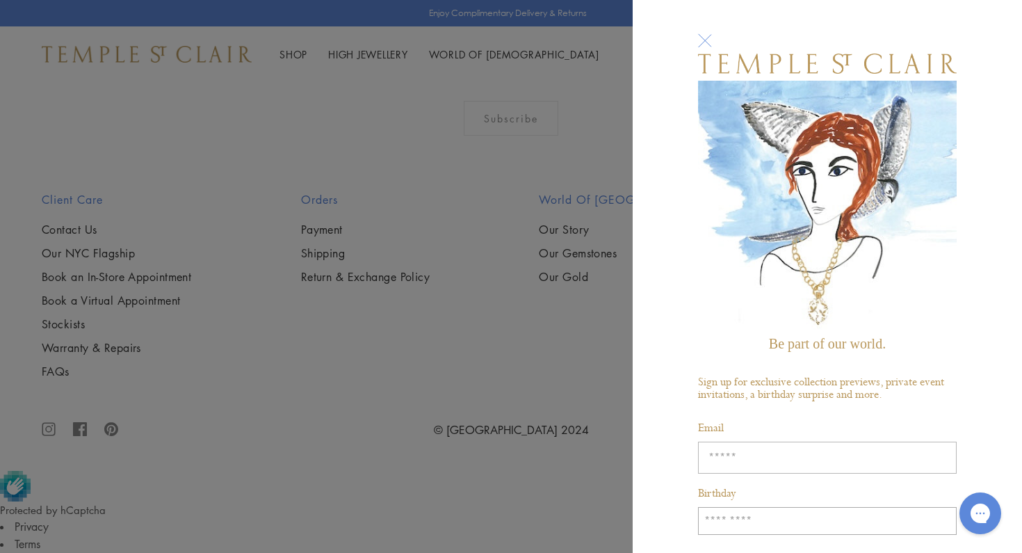
type input "**********"
type input "*"
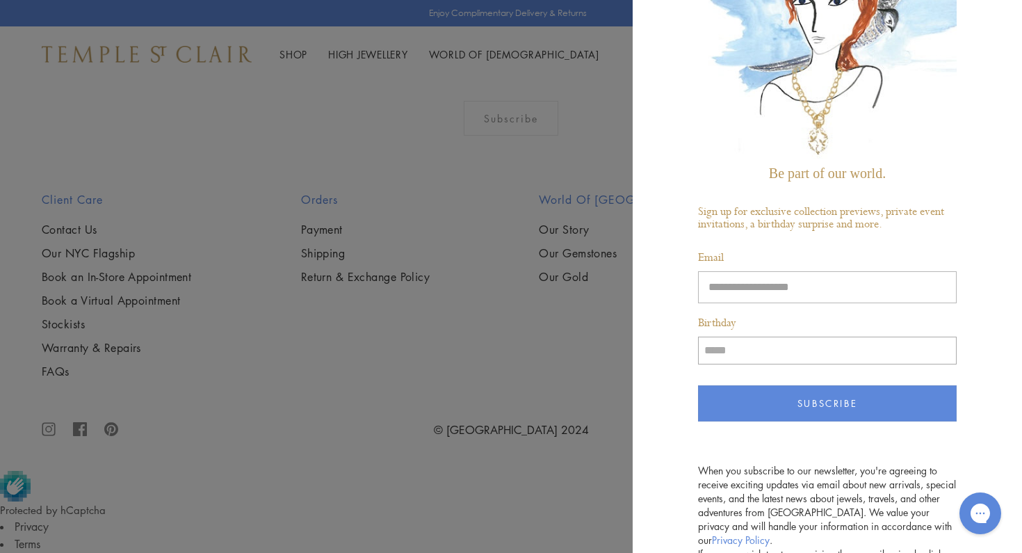
scroll to position [174, 0]
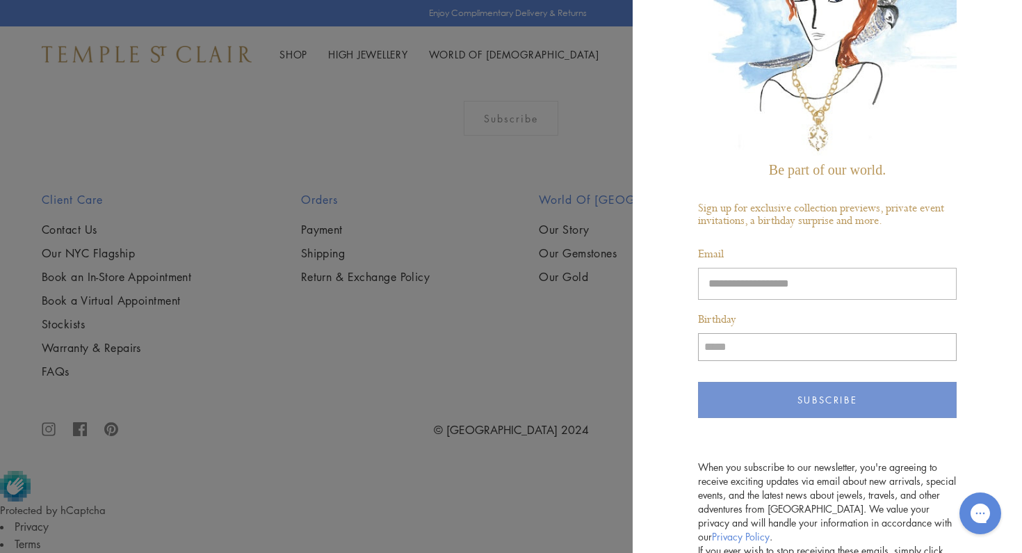
type input "*****"
click at [815, 403] on button "Subscribe" at bounding box center [827, 400] width 259 height 36
click at [819, 398] on button "Subscribe" at bounding box center [827, 400] width 259 height 36
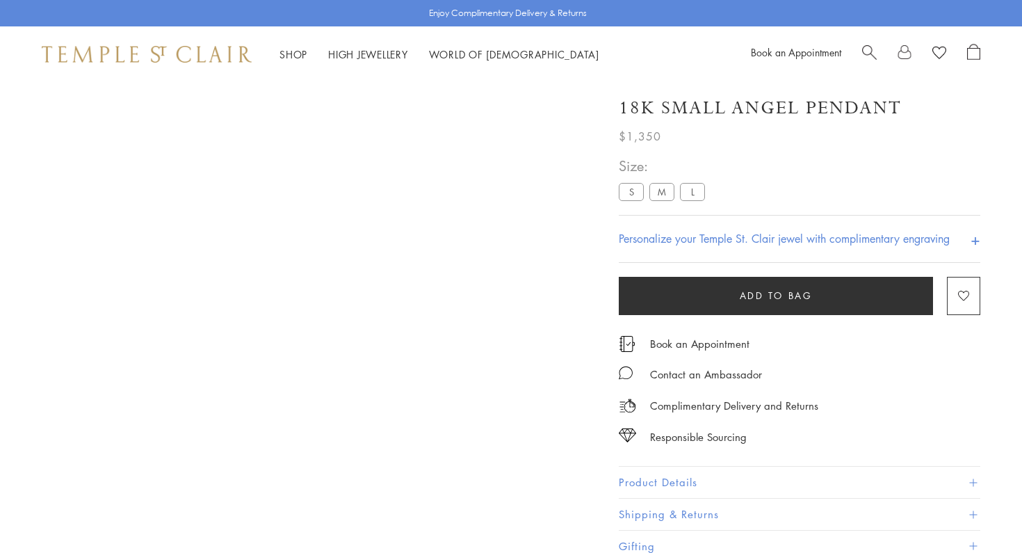
scroll to position [5729, 0]
